Goal: Task Accomplishment & Management: Use online tool/utility

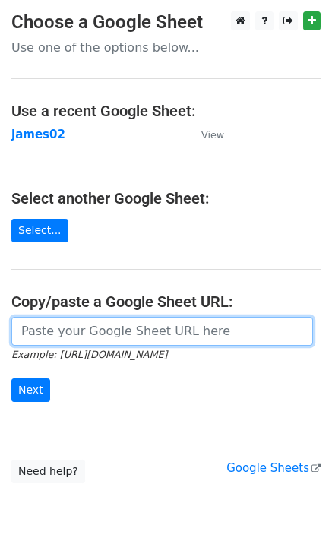
click at [30, 323] on input "url" at bounding box center [162, 331] width 302 height 29
paste input "[URL][DOMAIN_NAME]"
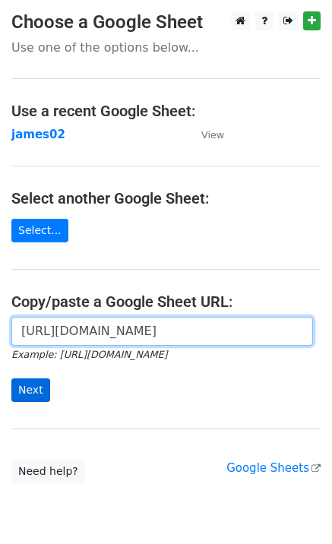
scroll to position [0, 443]
type input "https://docs.google.com/spreadsheets/d/1oq76VrKvAl-Dm37zXbBhGN8tZ0gl_jLZkrr8VNg…"
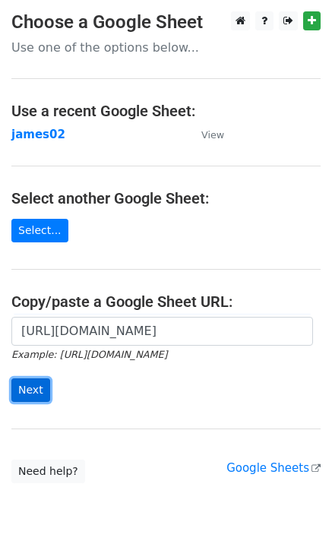
click at [36, 390] on input "Next" at bounding box center [30, 390] width 39 height 24
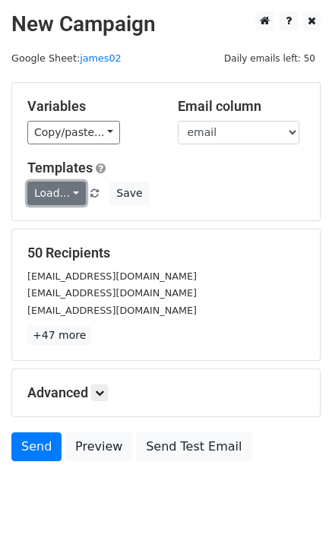
click at [76, 190] on link "Load..." at bounding box center [56, 194] width 58 height 24
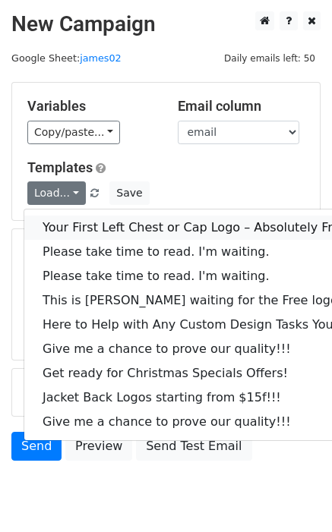
click at [84, 226] on link "Your First Left Chest or Cap Logo – Absolutely Free" at bounding box center [205, 228] width 362 height 24
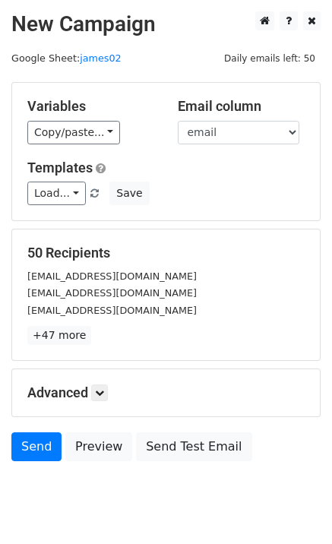
click at [50, 207] on div "Variables Copy/paste... {{email}} Email column email Templates Load... Your Fir…" at bounding box center [166, 151] width 308 height 137
click at [54, 201] on link "Load..." at bounding box center [56, 194] width 58 height 24
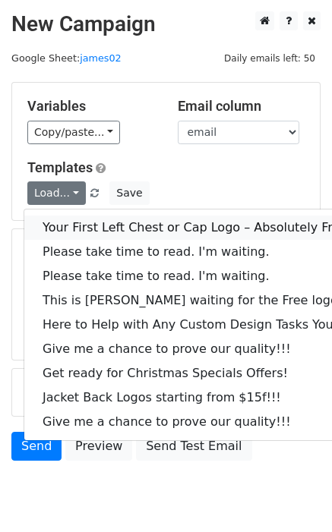
click at [93, 226] on link "Your First Left Chest or Cap Logo – Absolutely Free" at bounding box center [205, 228] width 362 height 24
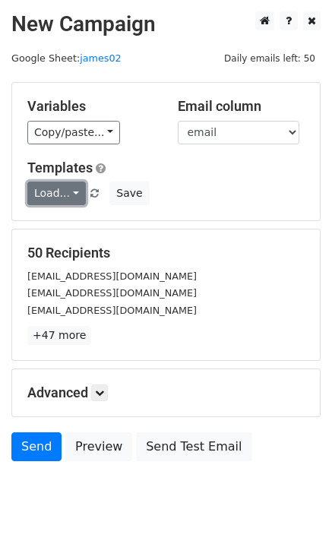
click at [42, 199] on link "Load..." at bounding box center [56, 194] width 58 height 24
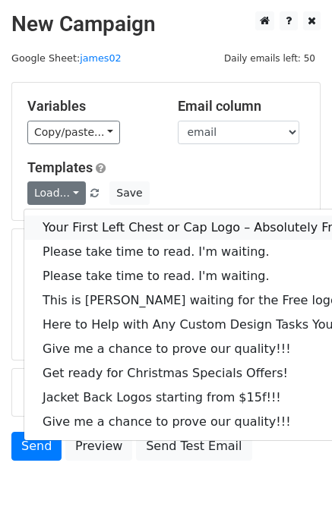
click at [77, 221] on link "Your First Left Chest or Cap Logo – Absolutely Free" at bounding box center [205, 228] width 362 height 24
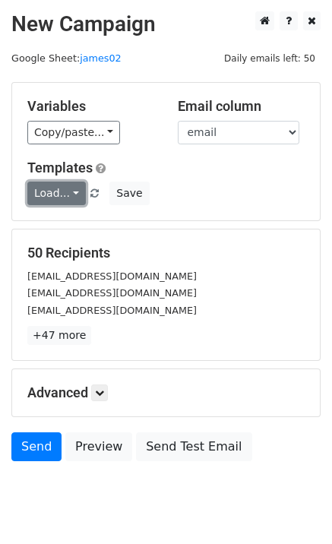
click at [49, 197] on link "Load..." at bounding box center [56, 194] width 58 height 24
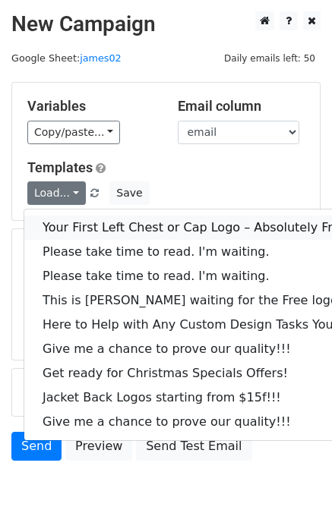
click at [93, 227] on link "Your First Left Chest or Cap Logo – Absolutely Free" at bounding box center [205, 228] width 362 height 24
